Goal: Task Accomplishment & Management: Manage account settings

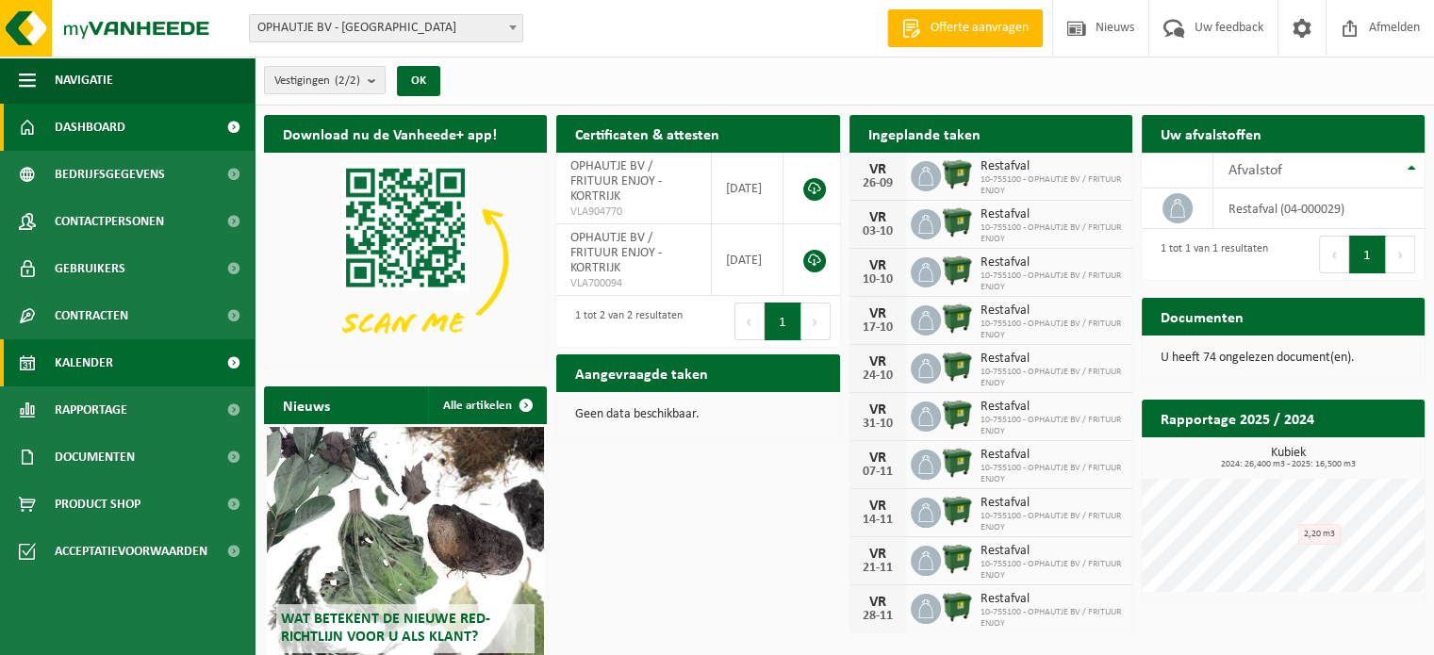
click at [116, 354] on link "Kalender" at bounding box center [127, 362] width 255 height 47
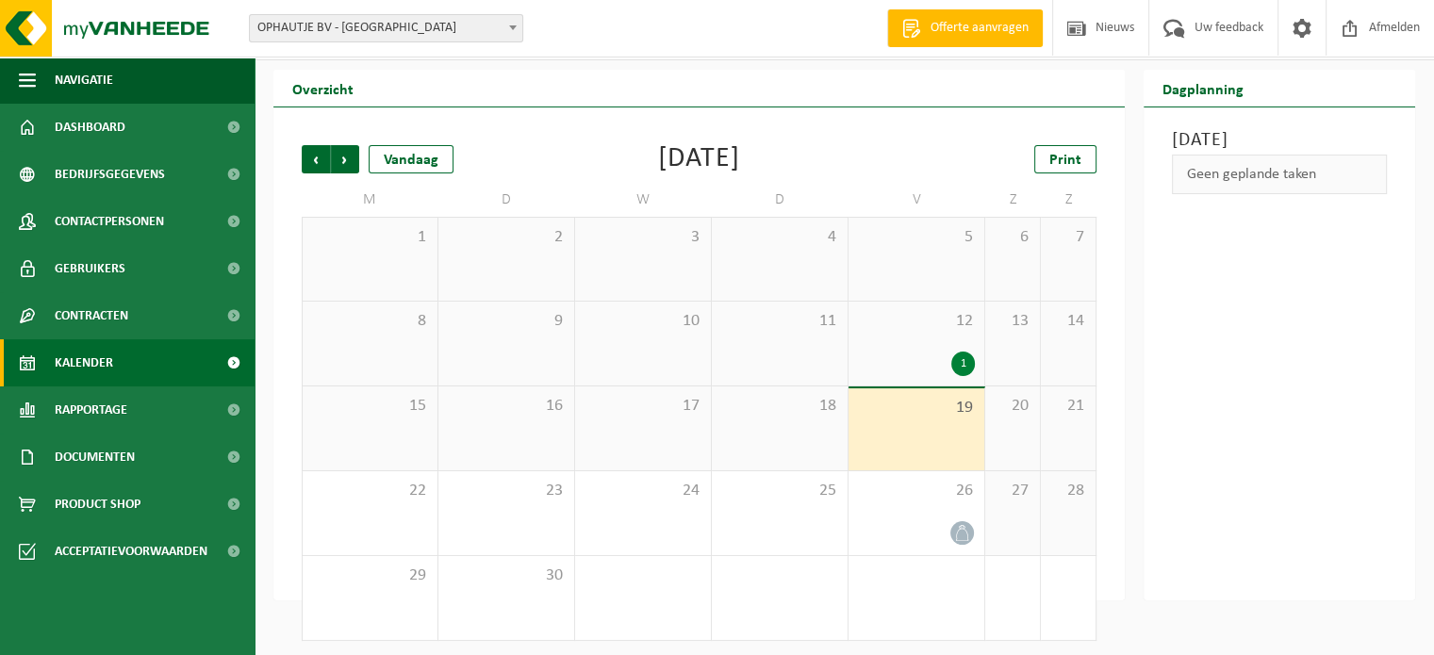
scroll to position [49, 0]
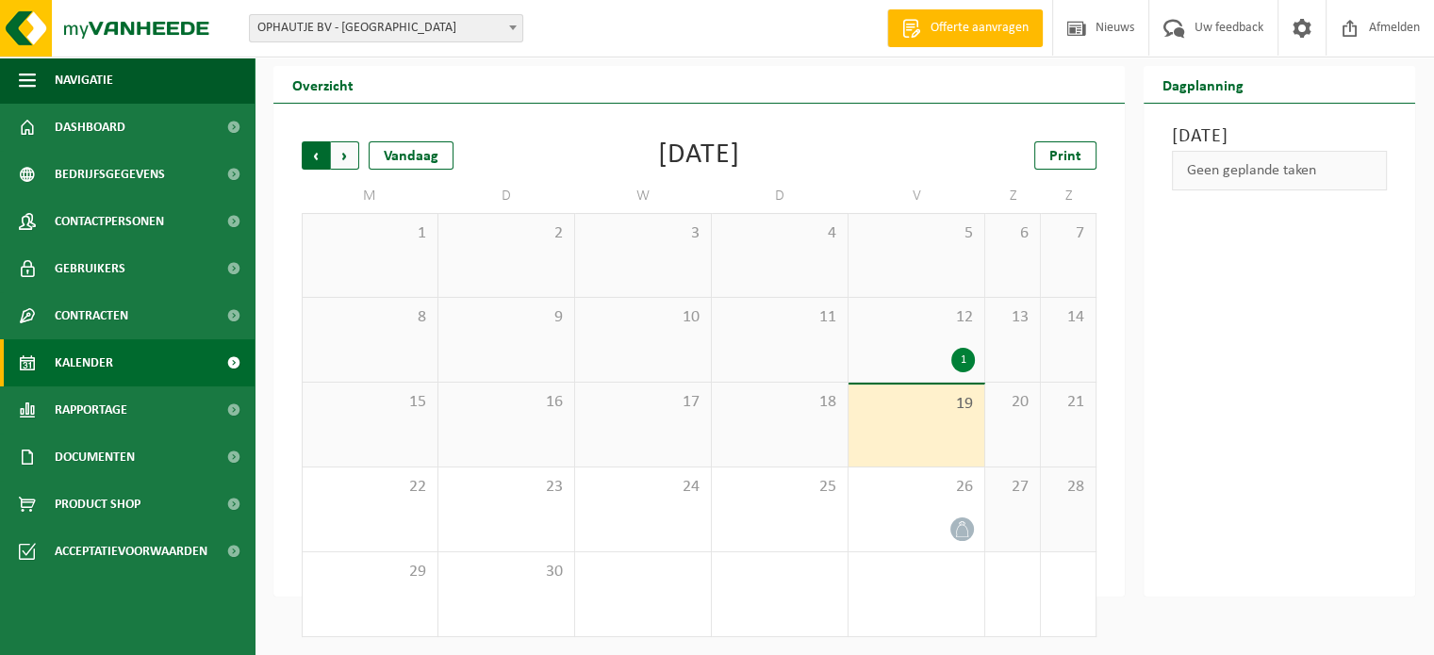
click at [349, 157] on span "Volgende" at bounding box center [345, 155] width 28 height 28
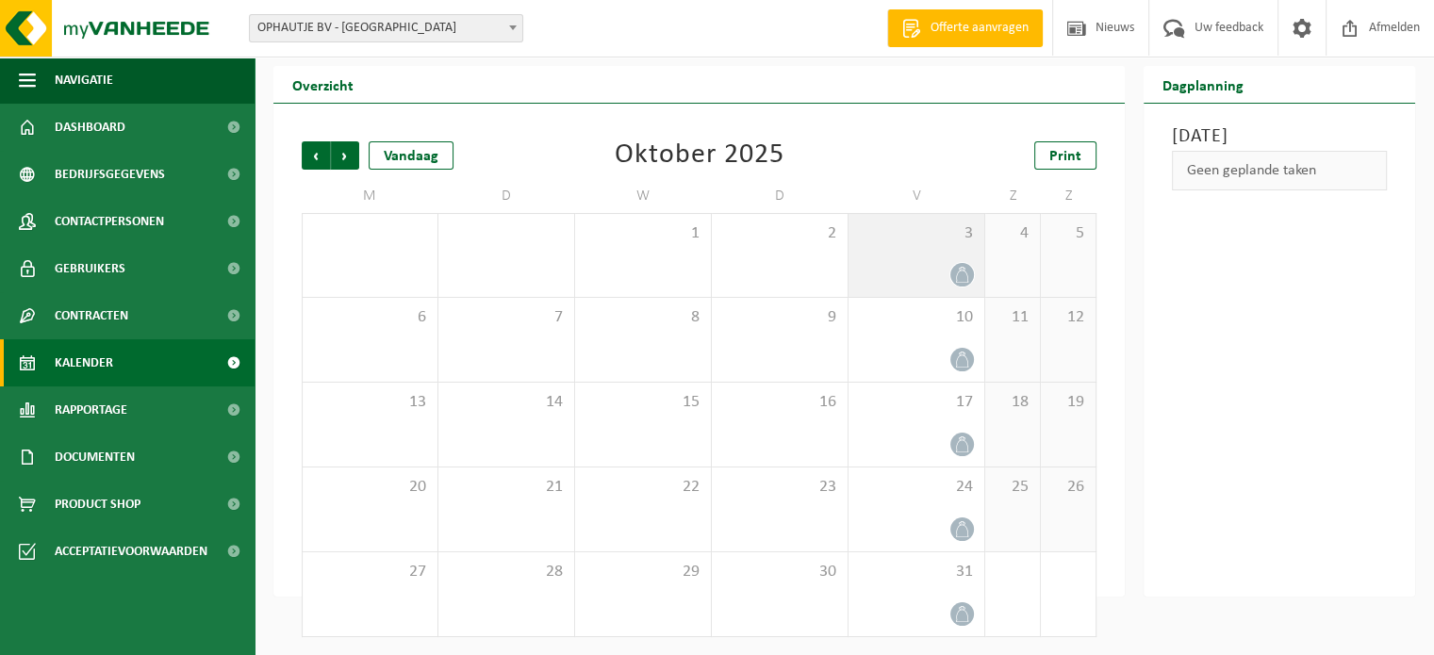
click at [947, 267] on div at bounding box center [916, 274] width 117 height 25
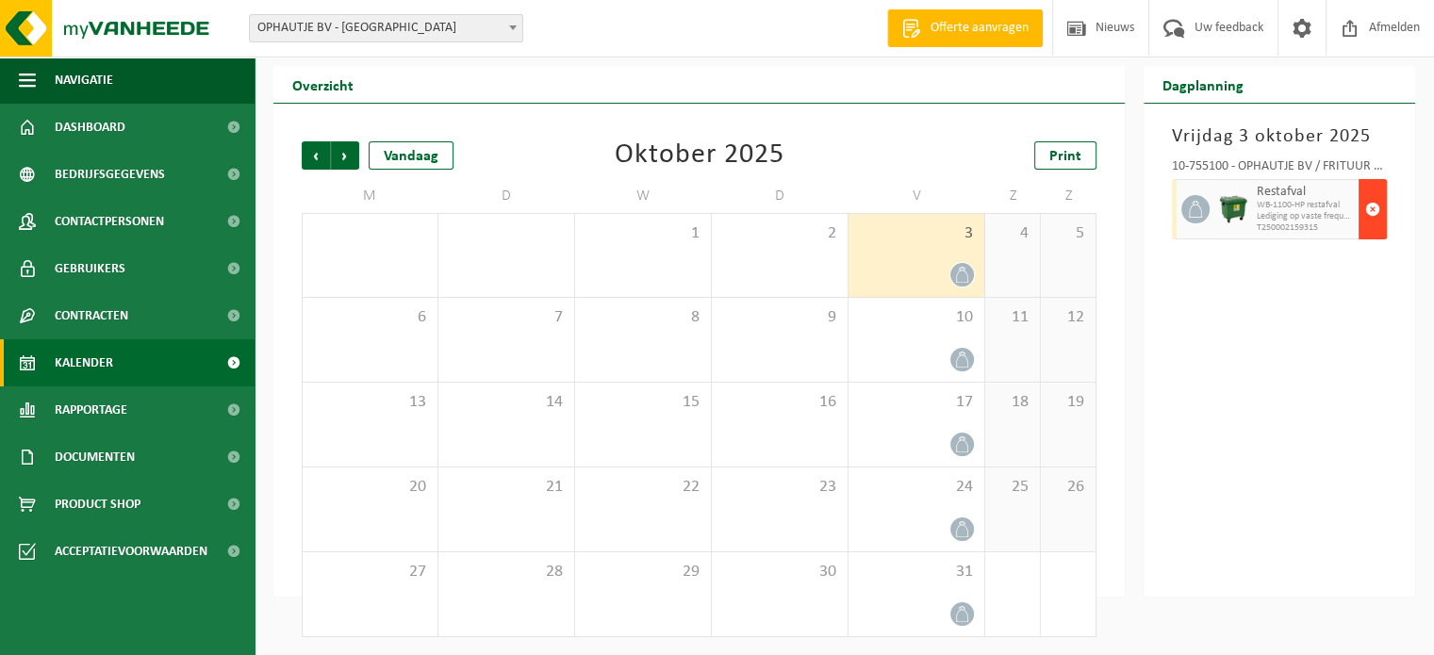
click at [1372, 210] on span "button" at bounding box center [1372, 209] width 15 height 38
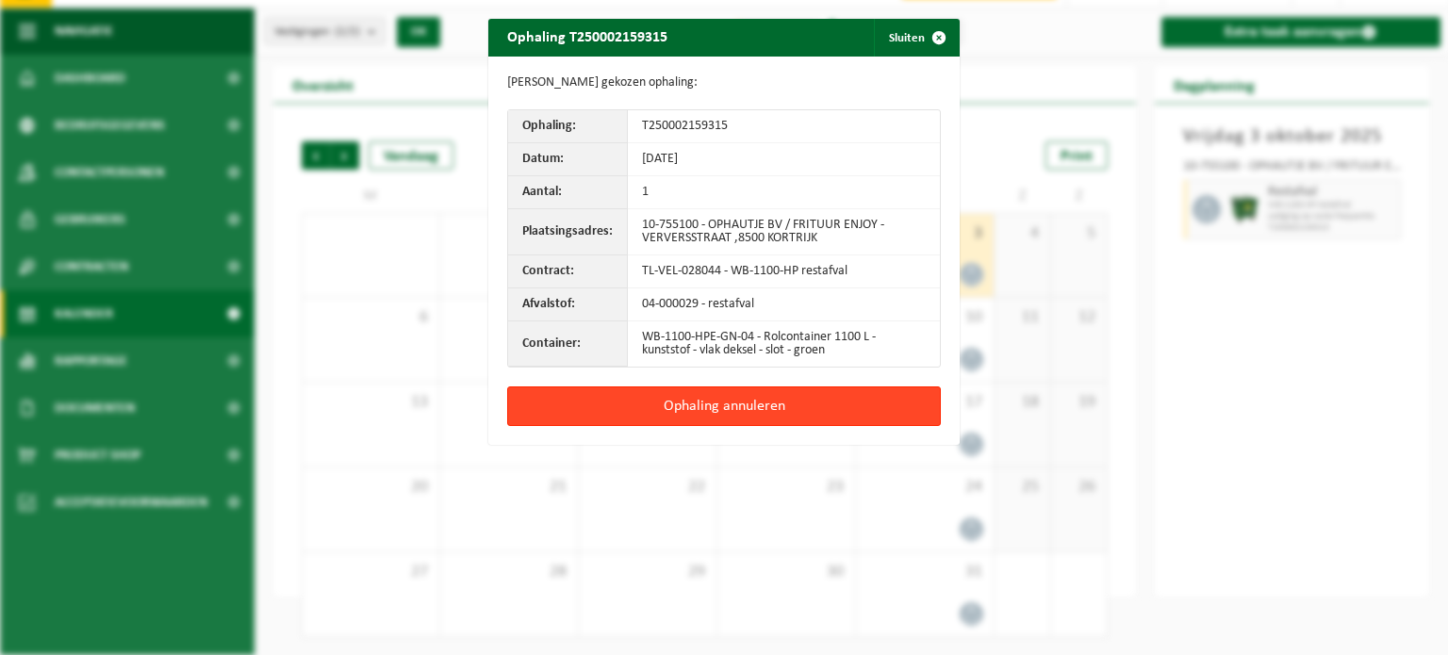
click at [648, 408] on button "Ophaling annuleren" at bounding box center [724, 407] width 434 height 40
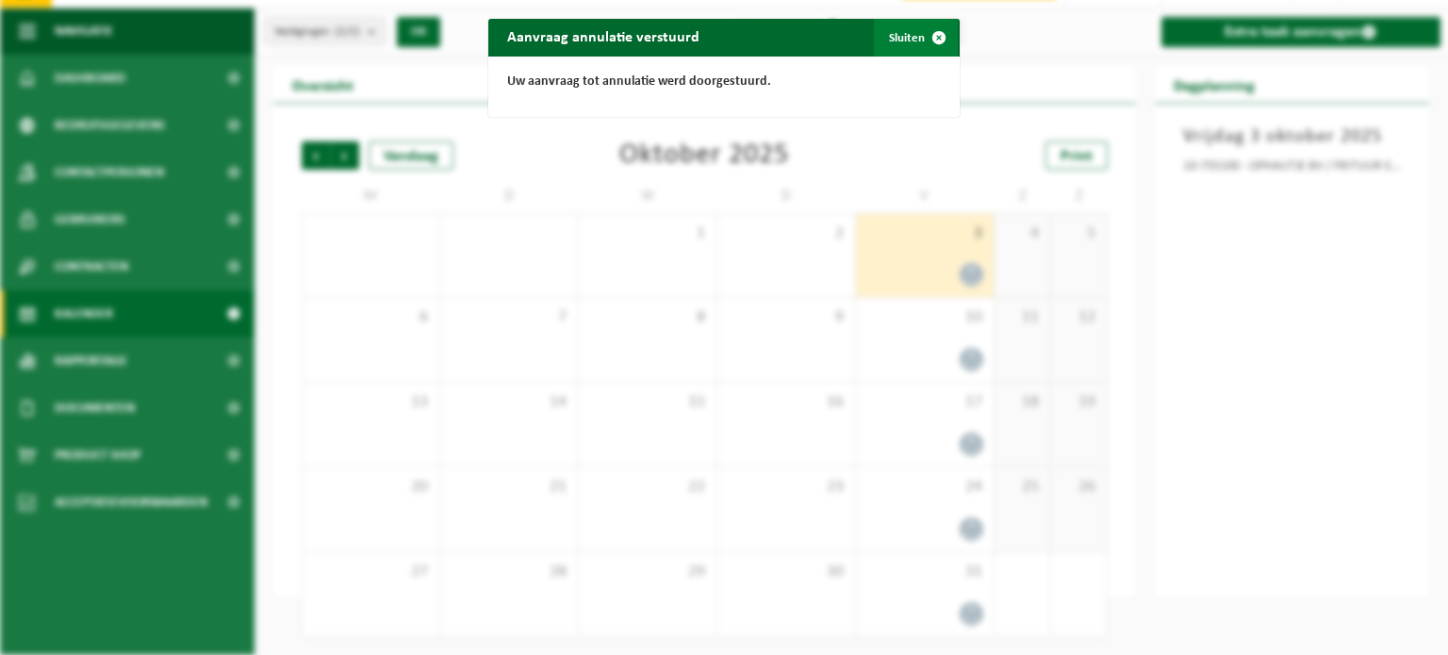
click at [933, 33] on span "button" at bounding box center [939, 38] width 38 height 38
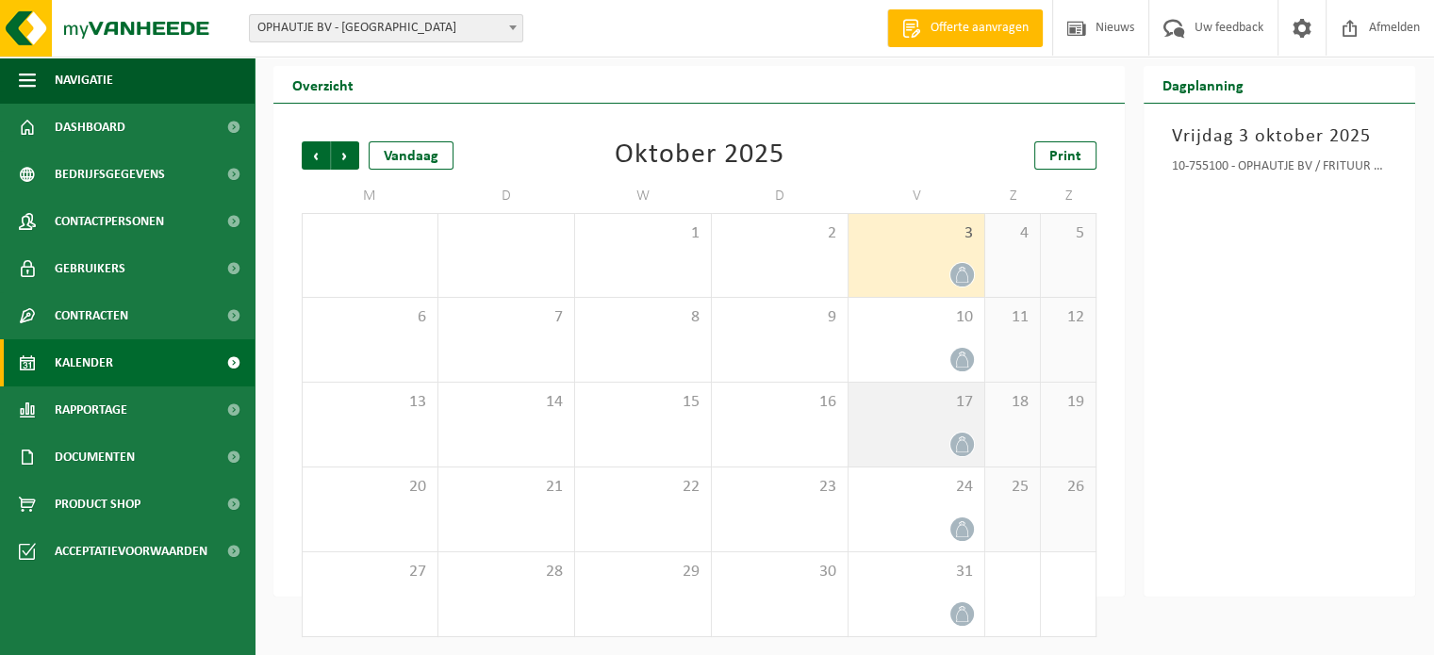
click at [926, 424] on div "17" at bounding box center [917, 425] width 136 height 84
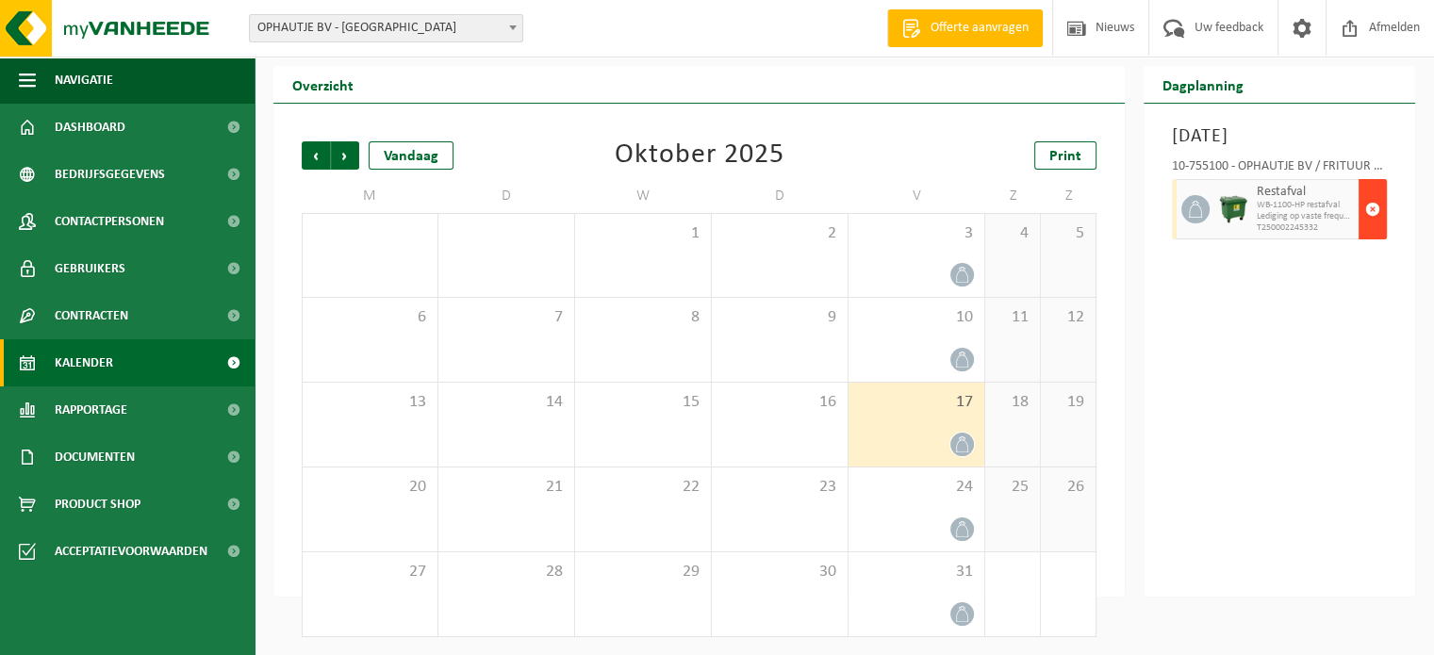
click at [1369, 209] on span "button" at bounding box center [1372, 209] width 15 height 38
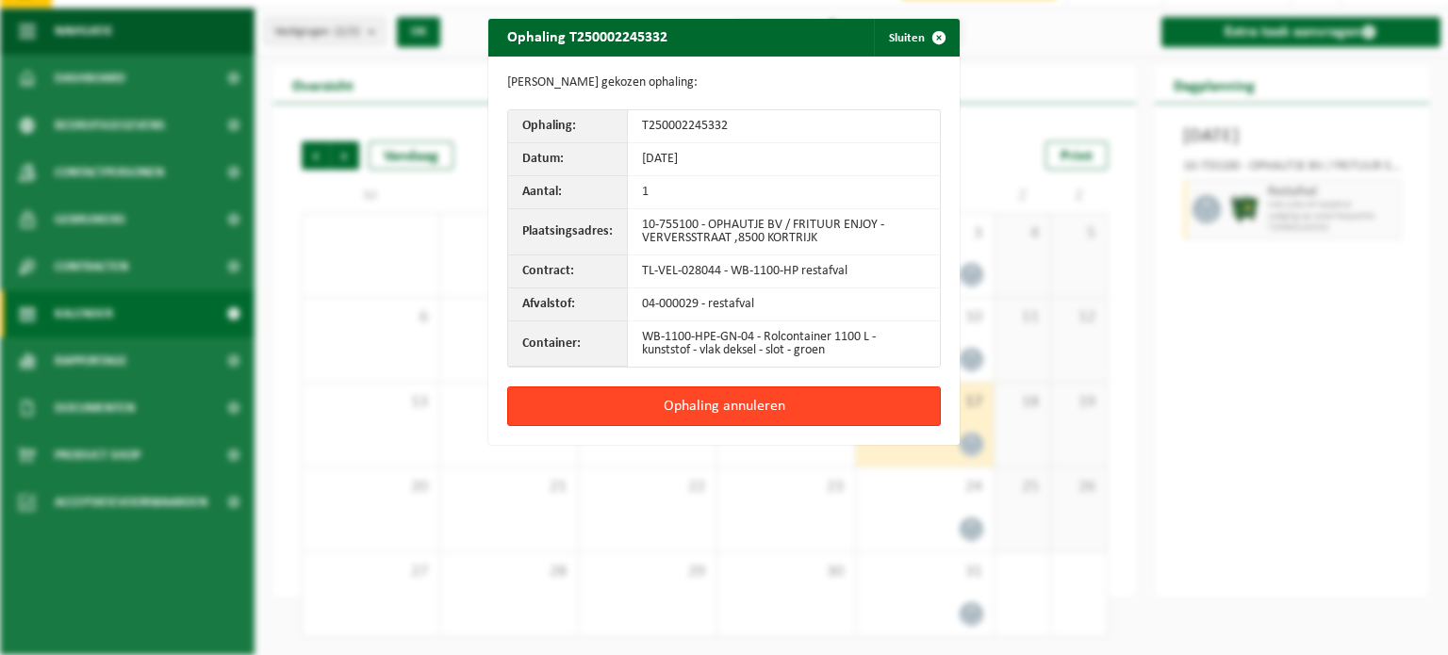
click at [644, 406] on button "Ophaling annuleren" at bounding box center [724, 407] width 434 height 40
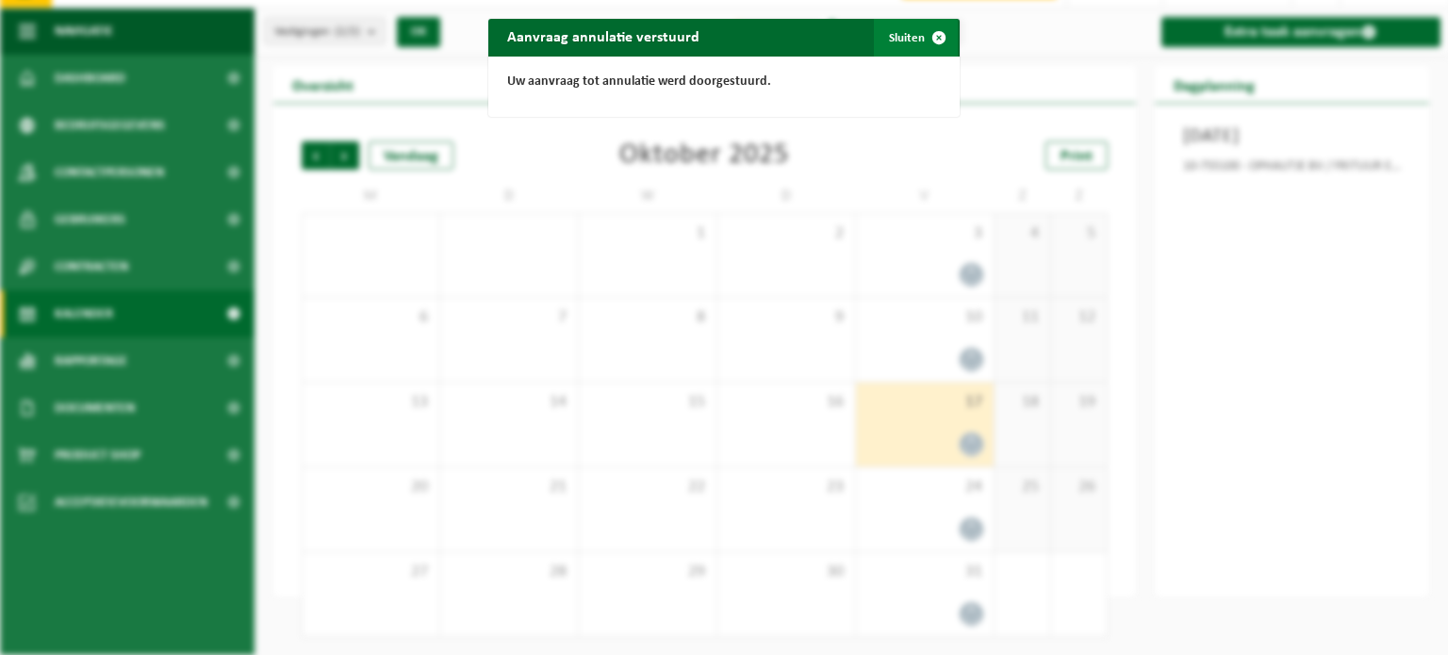
click at [932, 36] on span "button" at bounding box center [939, 38] width 38 height 38
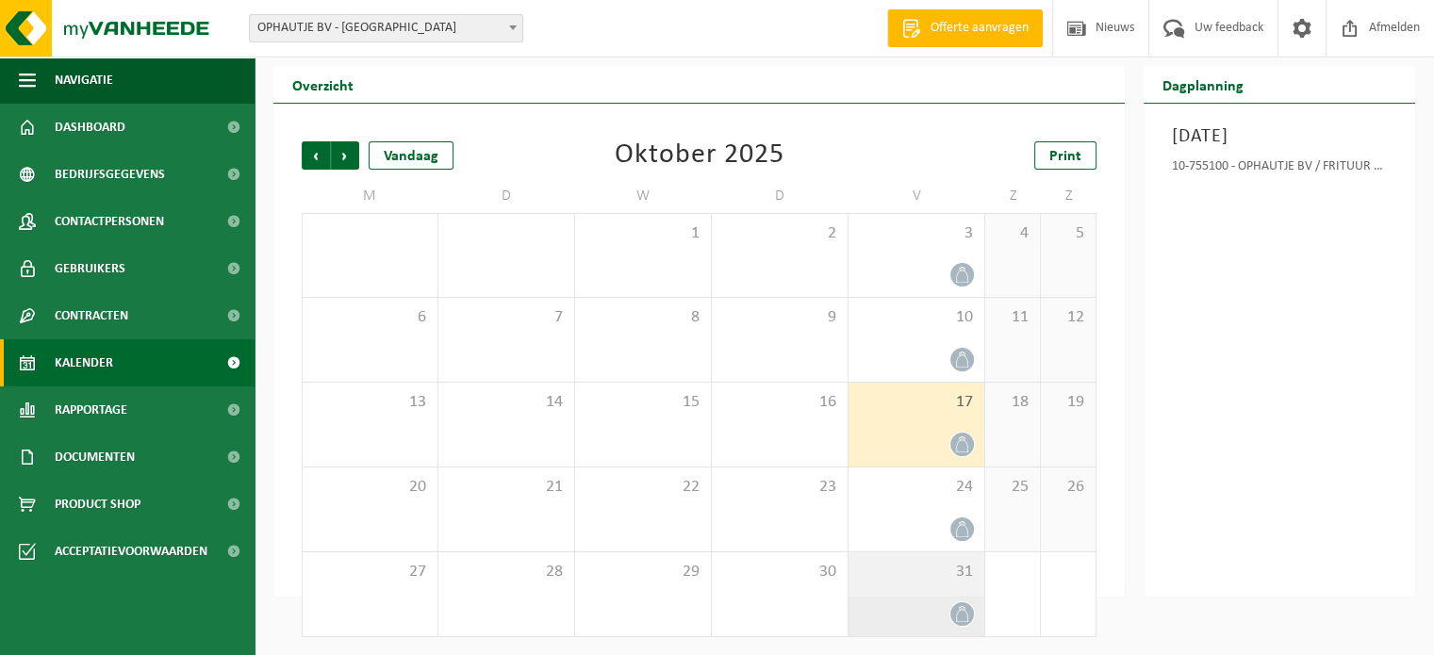
click at [943, 593] on div "31" at bounding box center [917, 595] width 136 height 84
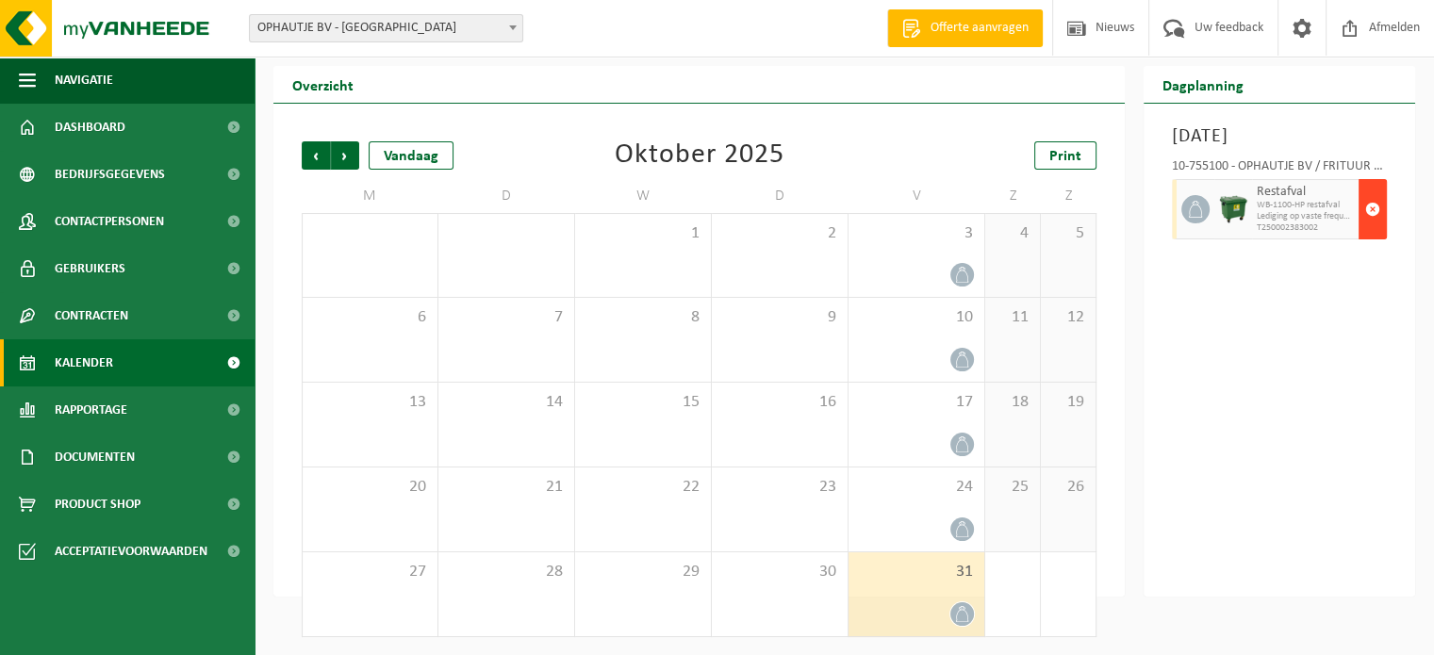
click at [1374, 207] on span "button" at bounding box center [1372, 209] width 15 height 38
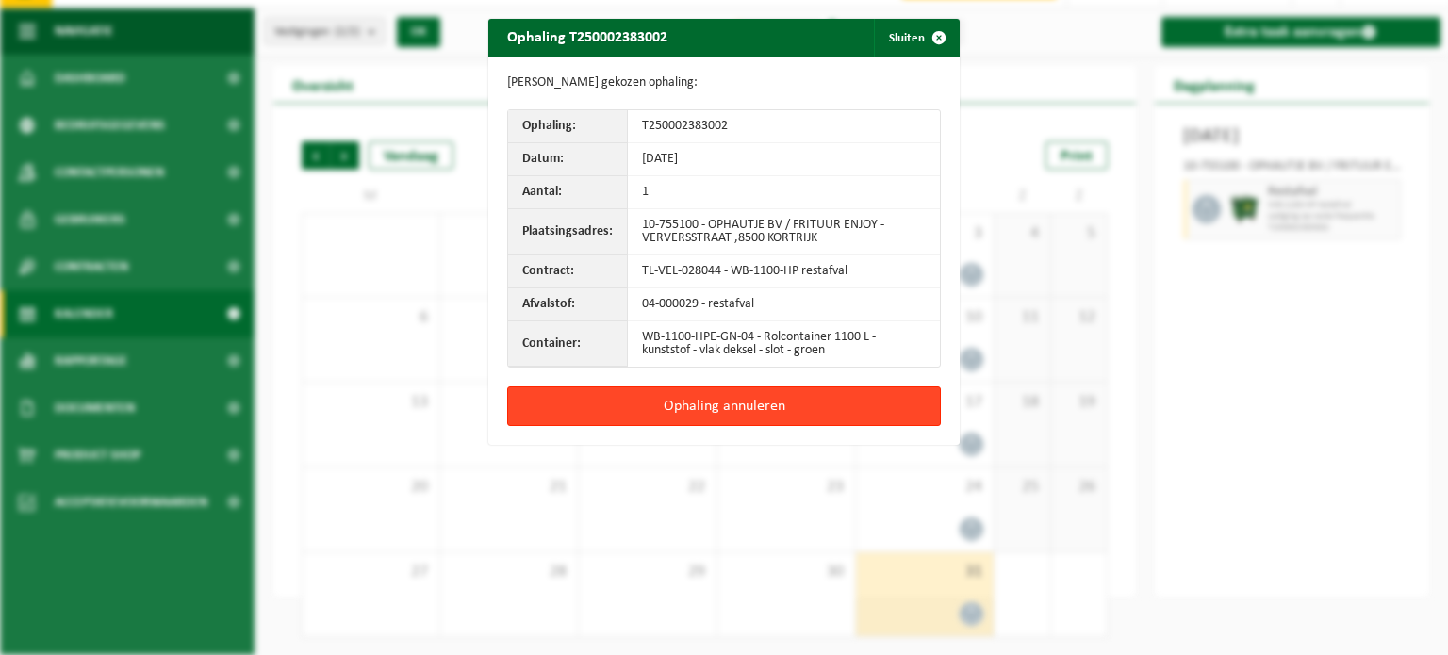
click at [661, 399] on button "Ophaling annuleren" at bounding box center [724, 407] width 434 height 40
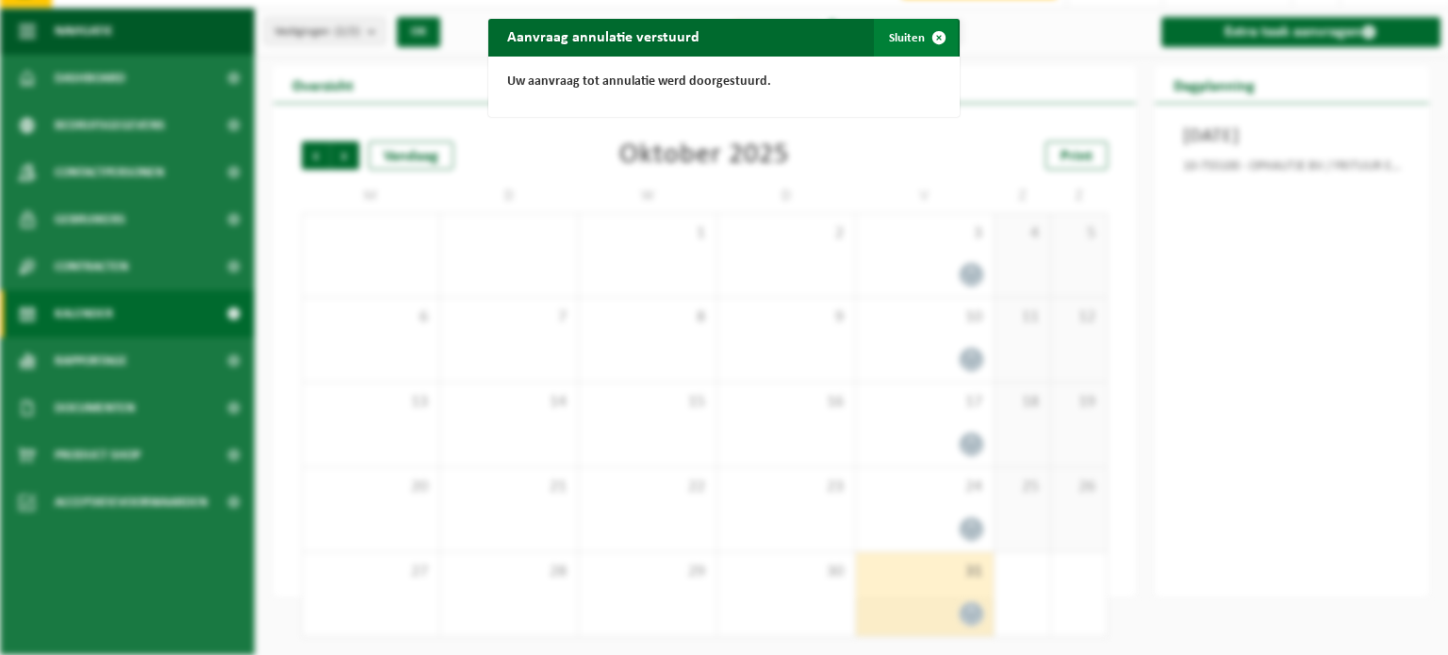
click at [930, 38] on span "button" at bounding box center [939, 38] width 38 height 38
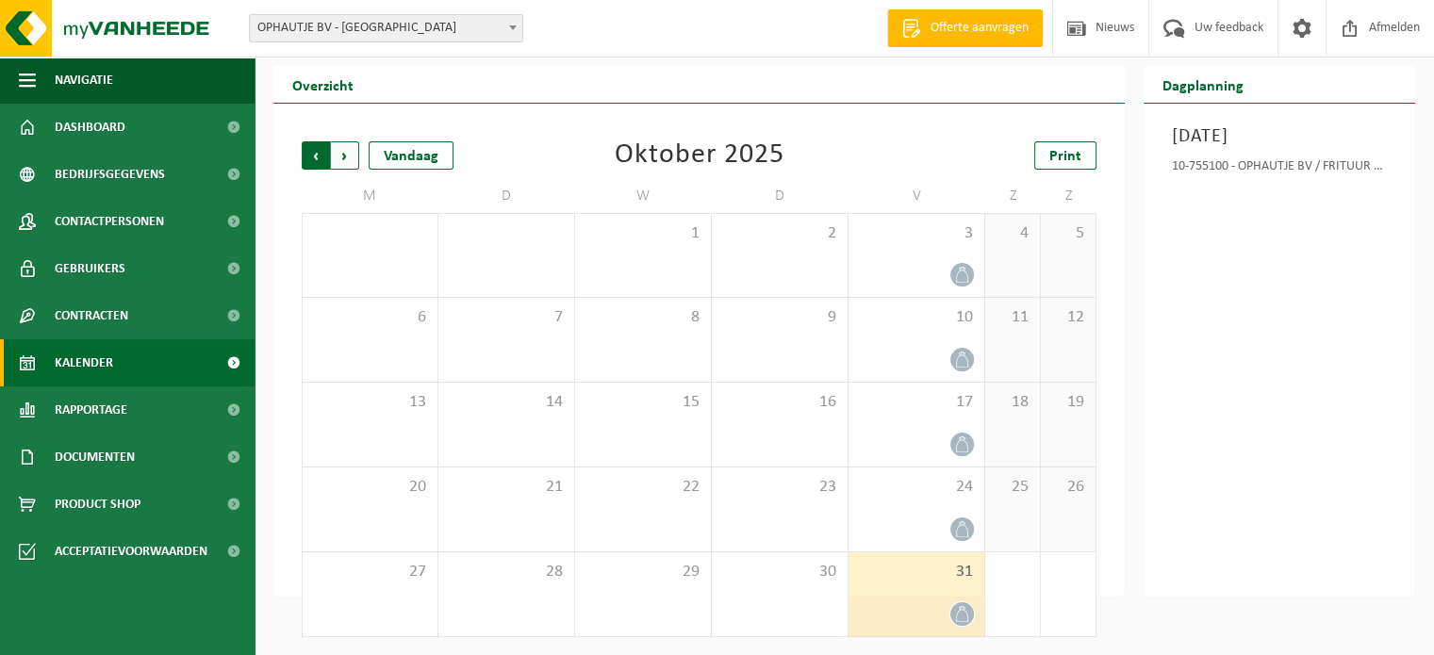
click at [341, 157] on span "Volgende" at bounding box center [345, 155] width 28 height 28
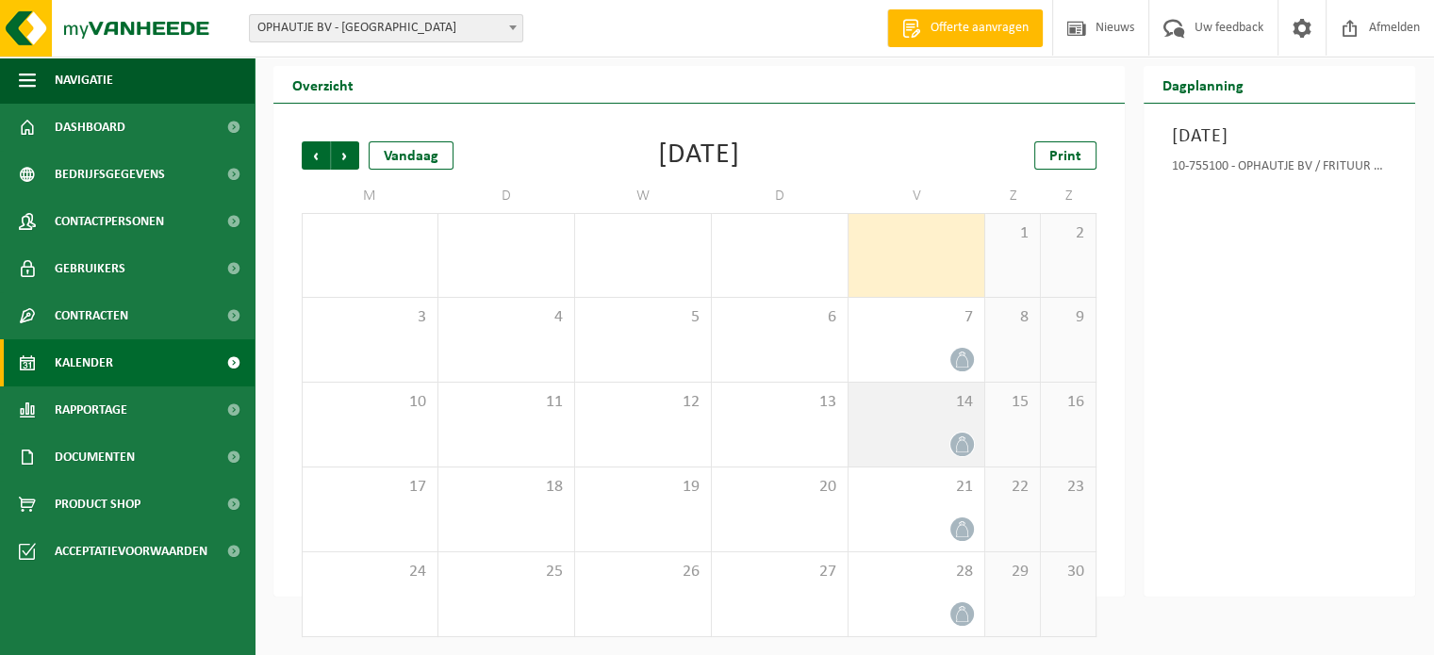
click at [941, 439] on div at bounding box center [916, 444] width 117 height 25
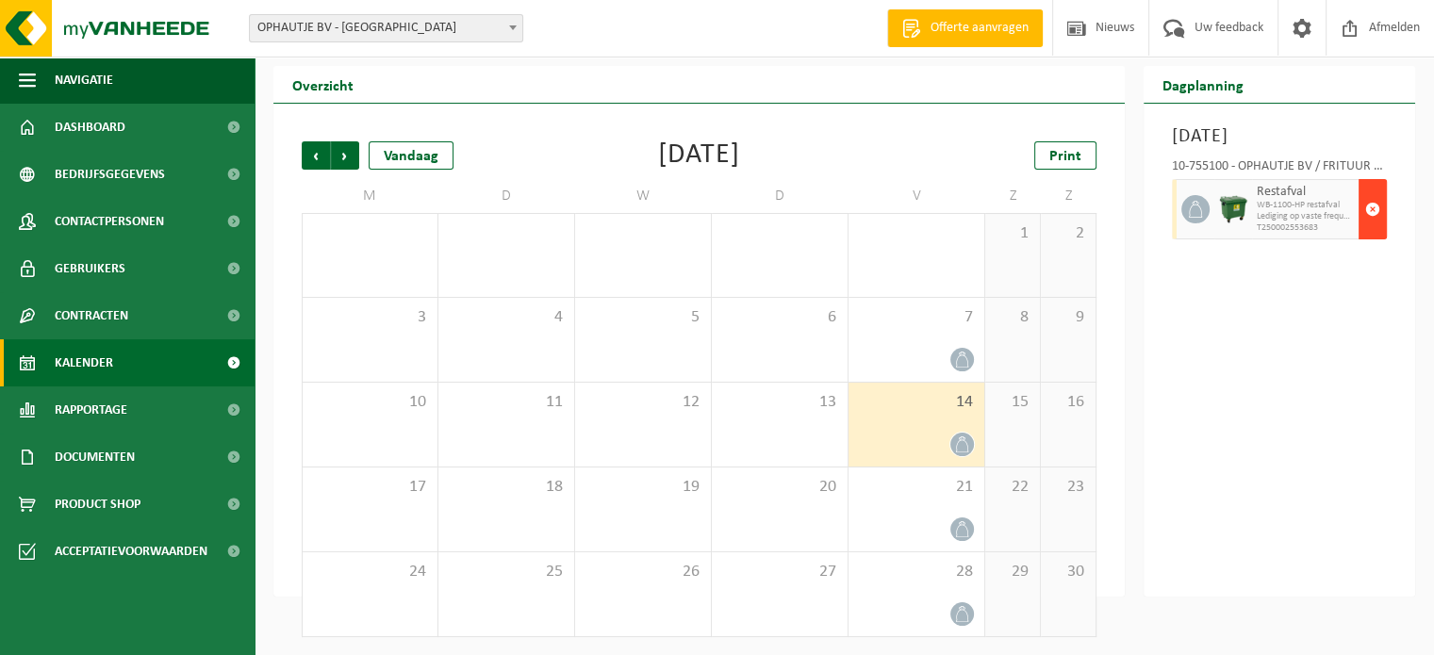
click at [1369, 228] on span "button" at bounding box center [1372, 209] width 15 height 38
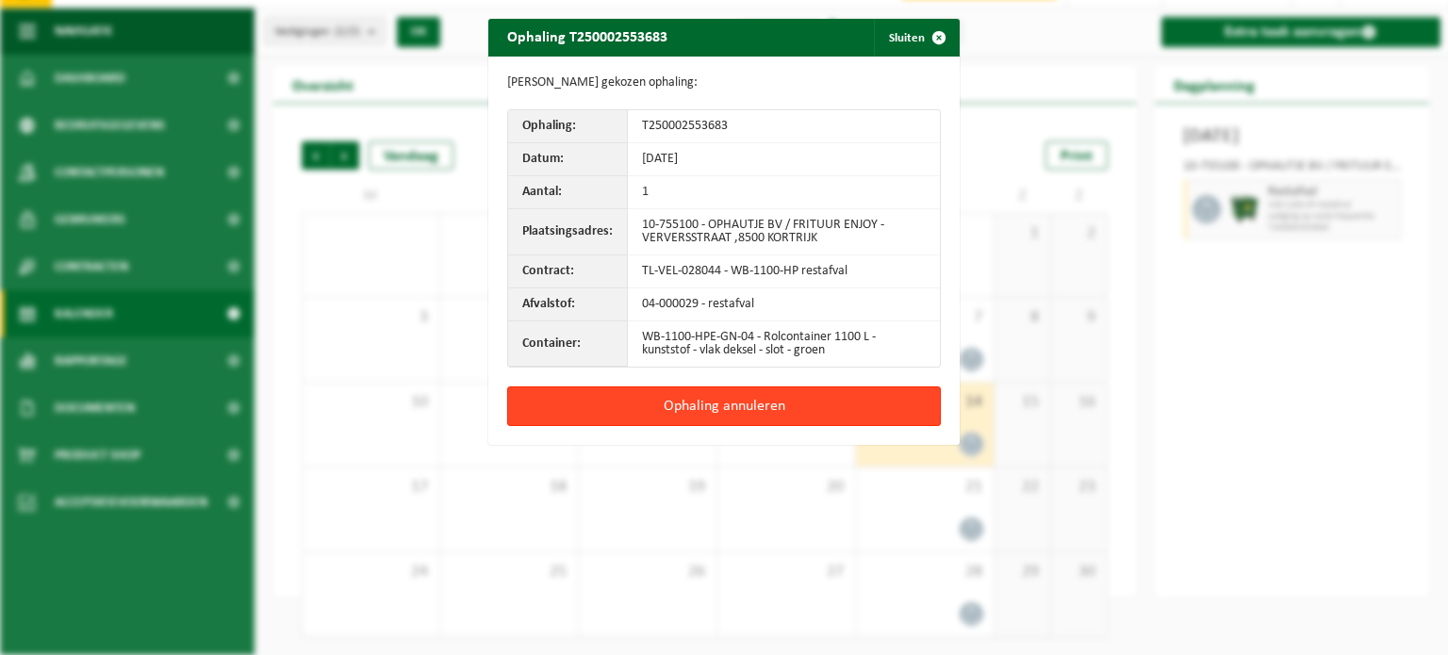
click at [724, 406] on button "Ophaling annuleren" at bounding box center [724, 407] width 434 height 40
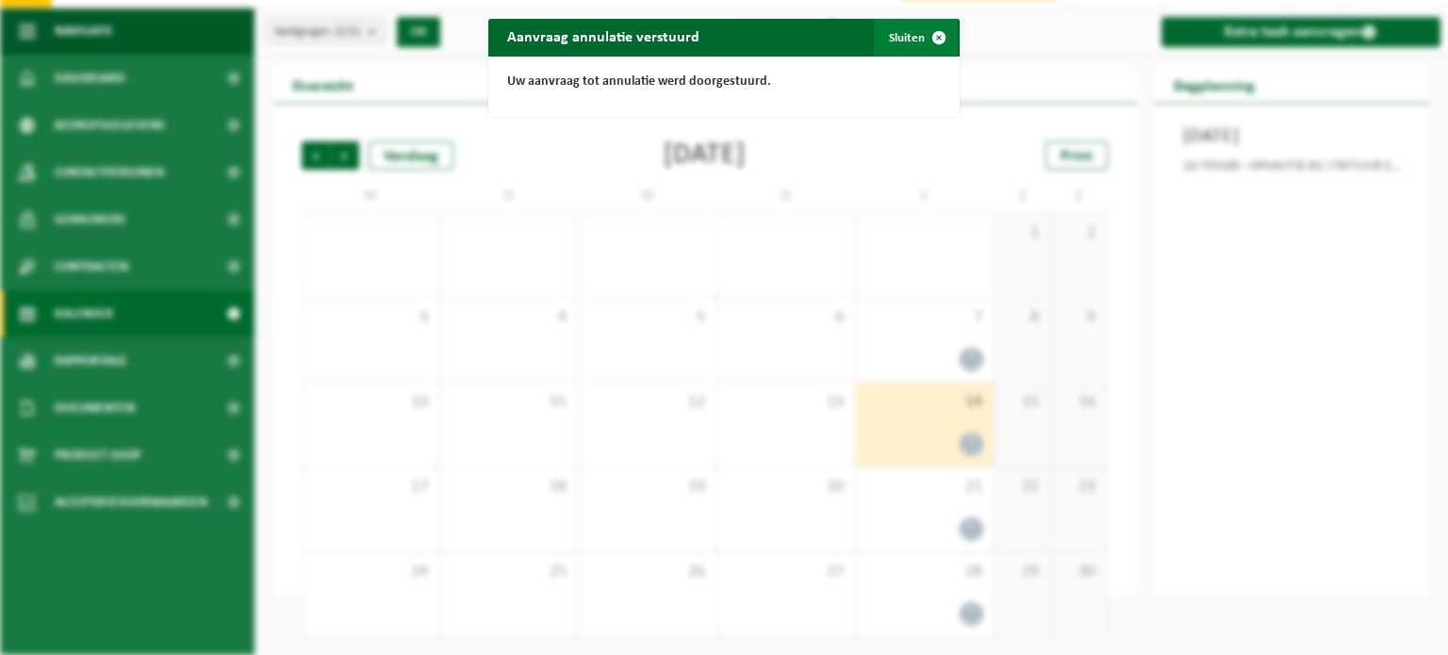
click at [931, 29] on span "button" at bounding box center [939, 38] width 38 height 38
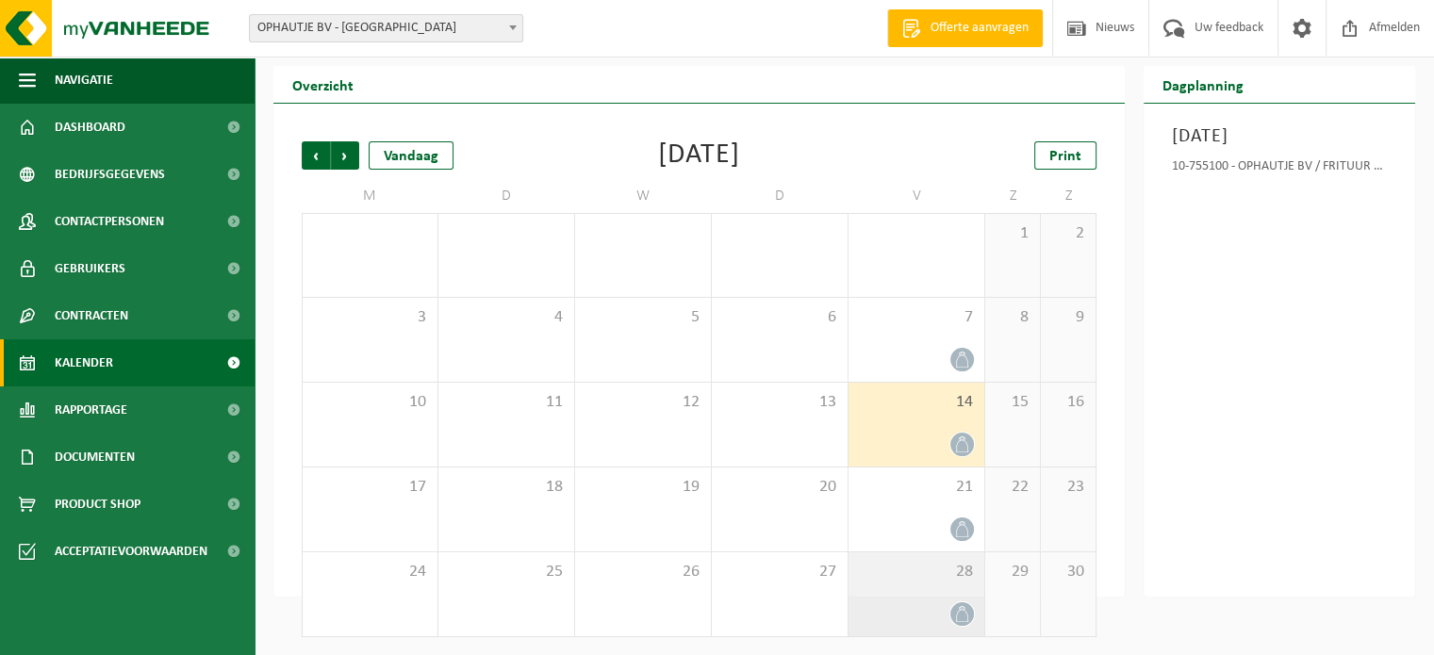
click at [924, 614] on div at bounding box center [916, 614] width 117 height 25
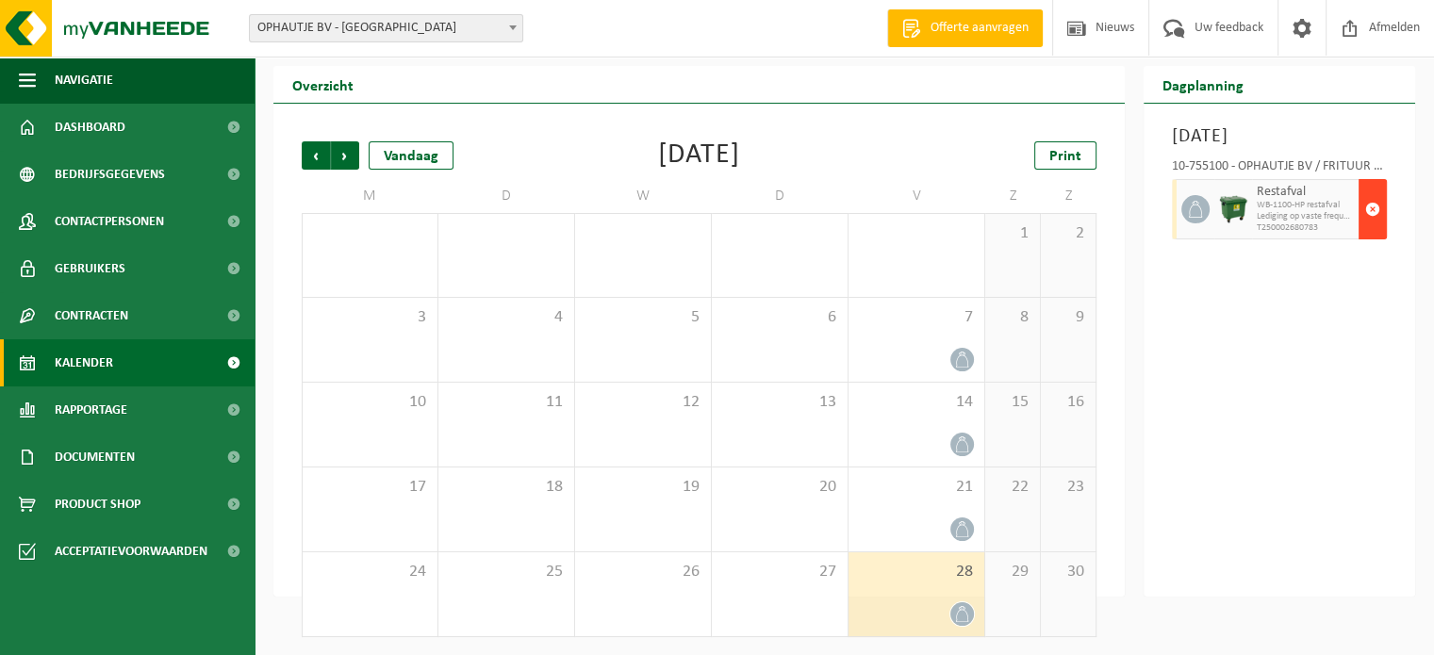
click at [1373, 228] on span "button" at bounding box center [1372, 209] width 15 height 38
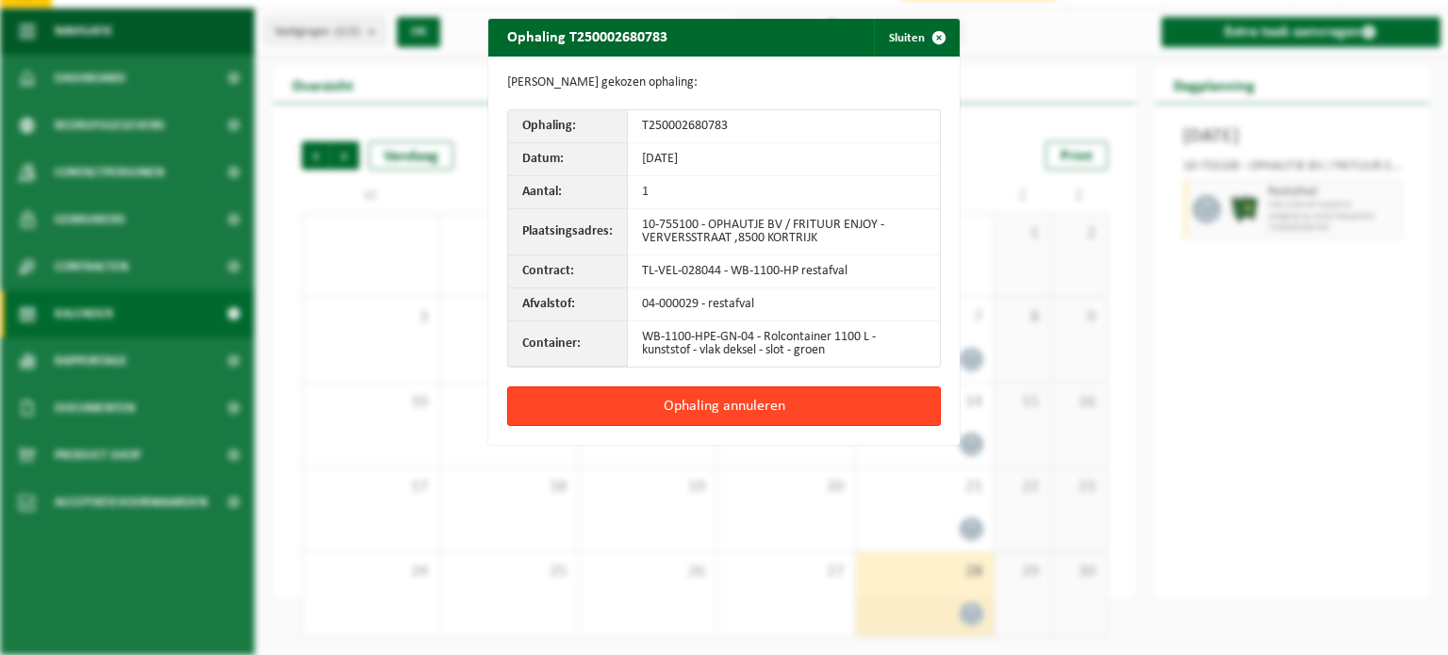
click at [679, 403] on button "Ophaling annuleren" at bounding box center [724, 407] width 434 height 40
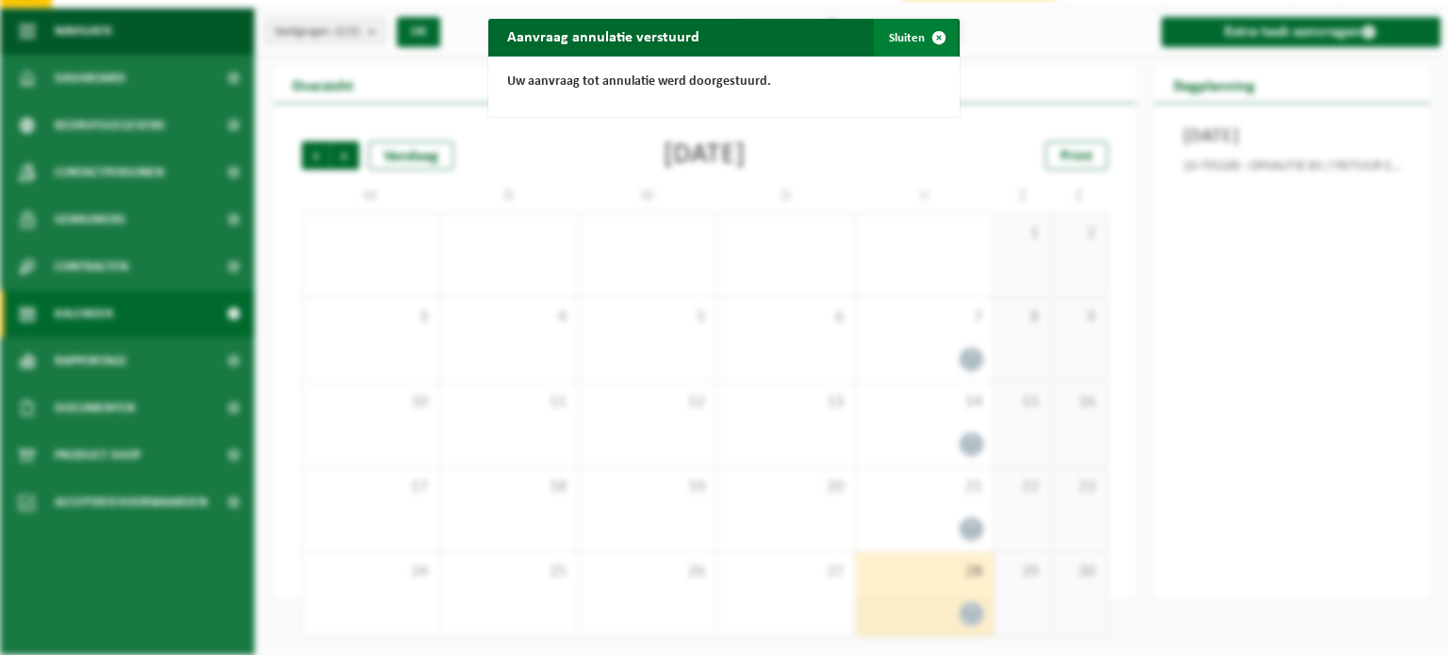
click at [931, 36] on span "button" at bounding box center [939, 38] width 38 height 38
